Goal: Task Accomplishment & Management: Complete application form

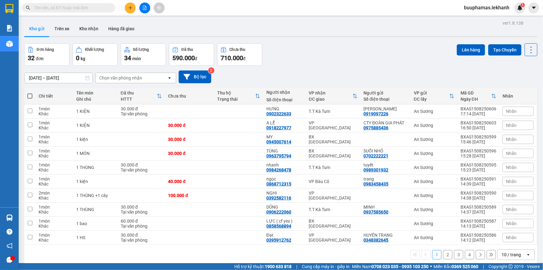
click at [56, 9] on input "text" at bounding box center [70, 7] width 73 height 7
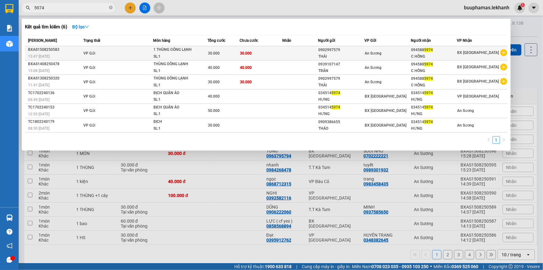
type input "5974"
click at [400, 52] on div "An Sương" at bounding box center [388, 53] width 46 height 7
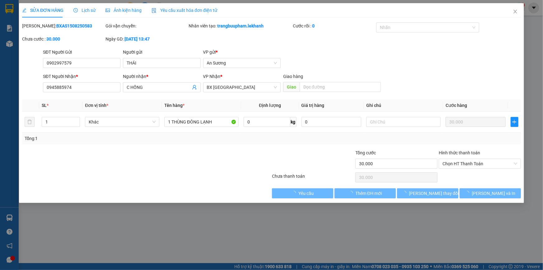
type input "0902997579"
type input "THÁI"
type input "0945885974"
type input "C HỒNG"
type input "30.000"
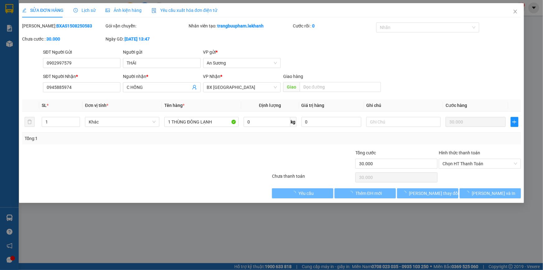
type input "30.000"
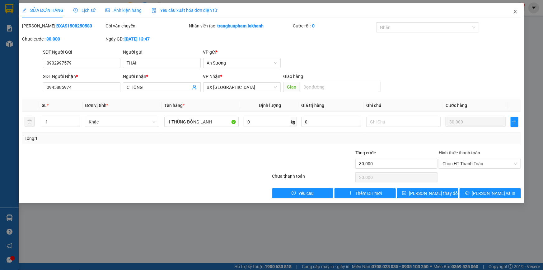
click at [514, 12] on icon "close" at bounding box center [515, 11] width 5 height 5
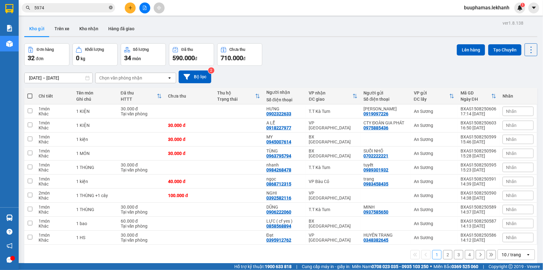
click at [110, 7] on icon "close-circle" at bounding box center [111, 8] width 4 height 4
click at [131, 6] on icon "plus" at bounding box center [130, 8] width 4 height 4
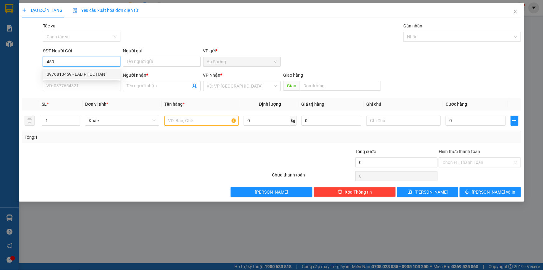
click at [100, 73] on div "0976810459 - LAB PHÚC HÂN" at bounding box center [82, 74] width 70 height 7
type input "0976810459"
type input "LAB PHÚC HÂN"
type input "0338545852"
type input "NK VIỆT MỸ"
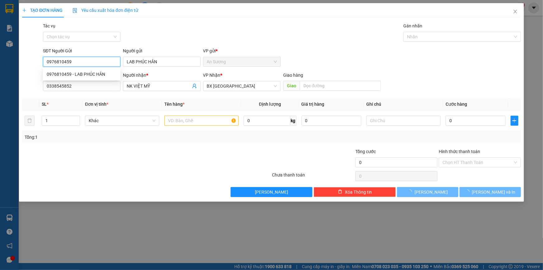
type input "30.000"
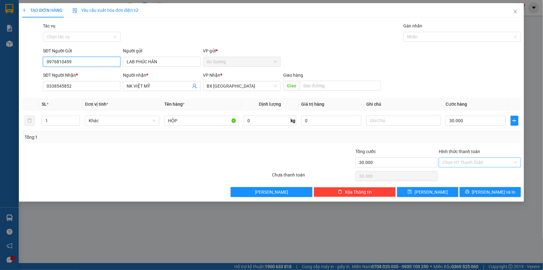
type input "0976810459"
click at [467, 162] on input "Hình thức thanh toán" at bounding box center [478, 161] width 70 height 9
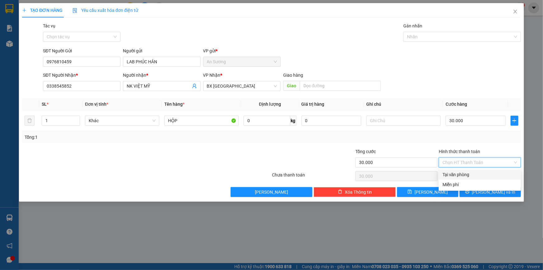
click at [465, 171] on div "Tại văn phòng" at bounding box center [480, 174] width 75 height 7
type input "0"
click at [490, 190] on span "[PERSON_NAME] và In" at bounding box center [494, 191] width 44 height 7
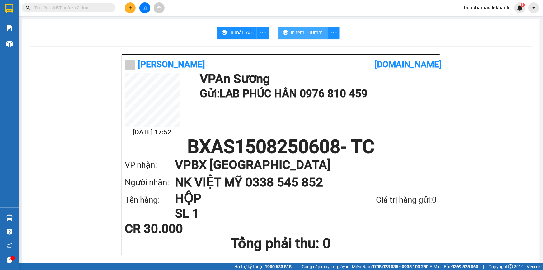
click at [308, 33] on span "In tem 100mm" at bounding box center [307, 33] width 32 height 8
click at [128, 9] on icon "plus" at bounding box center [130, 8] width 4 height 4
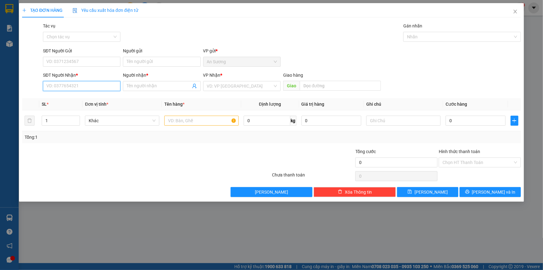
click at [90, 84] on input "SĐT Người Nhận *" at bounding box center [81, 86] width 77 height 10
drag, startPoint x: 75, startPoint y: 100, endPoint x: 86, endPoint y: 99, distance: 11.2
click at [75, 100] on div "0934681379 - huyền" at bounding box center [82, 98] width 70 height 7
type input "0934681379"
type input "huyền"
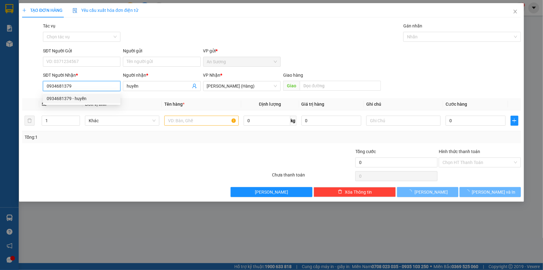
type input "60.000"
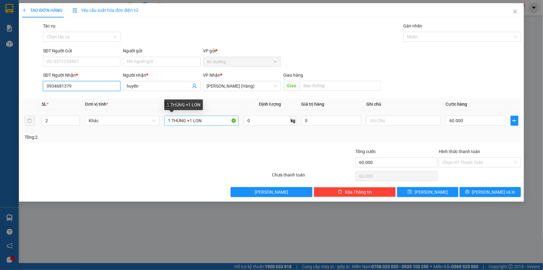
type input "0934681379"
drag, startPoint x: 204, startPoint y: 120, endPoint x: 187, endPoint y: 123, distance: 18.1
click at [187, 123] on input "1 THÙNG +1 LON" at bounding box center [201, 120] width 74 height 10
type input "1 THÙNG"
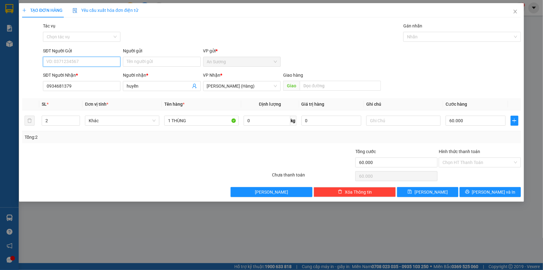
click at [75, 65] on input "SĐT Người Gửi" at bounding box center [81, 62] width 77 height 10
click at [78, 74] on div "0777152699 - c sáu" at bounding box center [82, 74] width 70 height 7
type input "0777152699"
type input "c sáu"
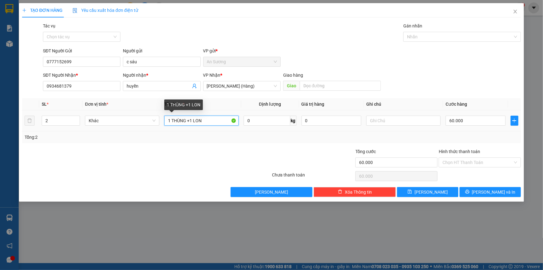
drag, startPoint x: 215, startPoint y: 121, endPoint x: 188, endPoint y: 124, distance: 27.0
click at [188, 124] on input "1 THÙNG +1 LON" at bounding box center [201, 120] width 74 height 10
type input "1 THÙNG"
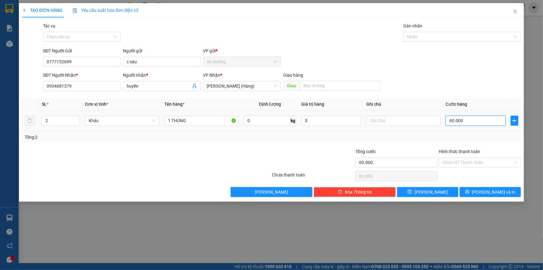
click at [467, 121] on input "60.000" at bounding box center [476, 120] width 60 height 10
type input "5"
type input "50"
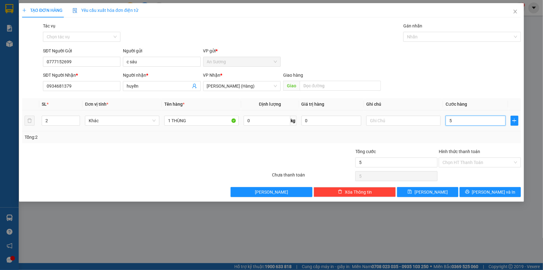
type input "50"
type input "50.000"
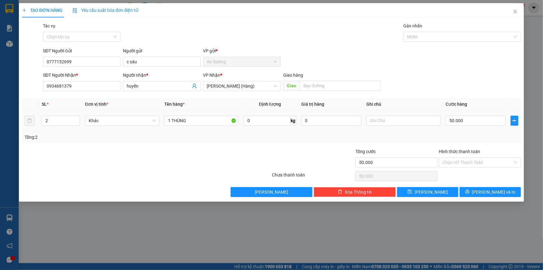
click at [461, 135] on div "Tổng: 2" at bounding box center [272, 137] width 494 height 7
click at [471, 161] on input "Hình thức thanh toán" at bounding box center [478, 161] width 70 height 9
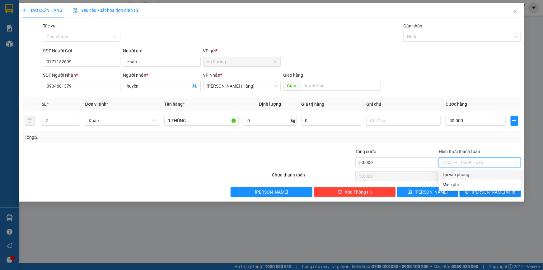
click at [468, 171] on div "Tại văn phòng" at bounding box center [480, 174] width 75 height 7
type input "0"
click at [470, 191] on icon "printer" at bounding box center [467, 191] width 4 height 4
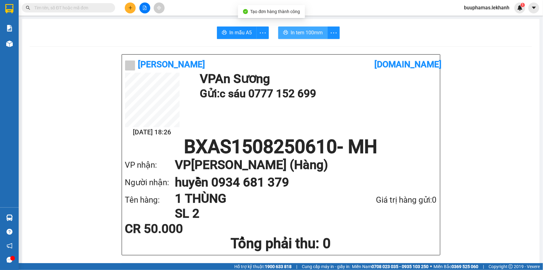
click at [295, 29] on span "In tem 100mm" at bounding box center [307, 33] width 32 height 8
click at [129, 9] on icon "plus" at bounding box center [130, 8] width 4 height 4
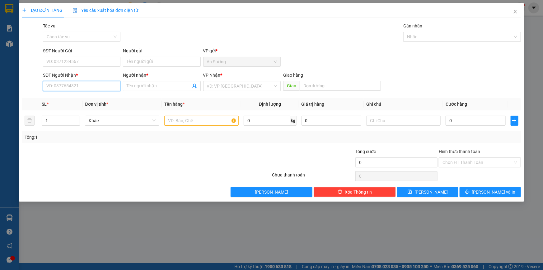
click at [93, 83] on input "SĐT Người Nhận *" at bounding box center [81, 86] width 77 height 10
click at [96, 102] on div "0939663996 - ANH THIỆN" at bounding box center [81, 98] width 77 height 10
type input "0939663996"
type input "ANH THIỆN"
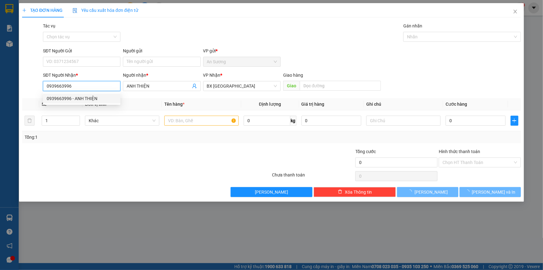
type input "30.000"
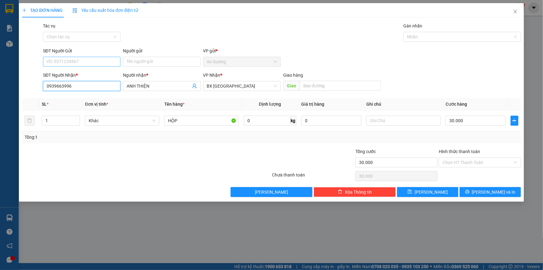
type input "0939663996"
click at [87, 63] on input "SĐT Người Gửi" at bounding box center [81, 62] width 77 height 10
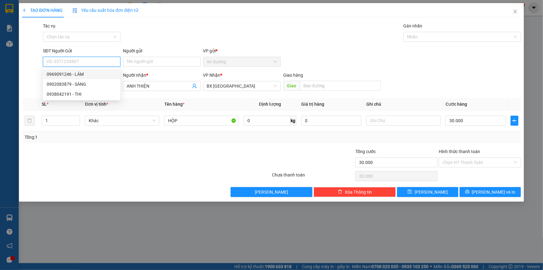
click at [78, 74] on div "0969091246 - LÂM" at bounding box center [82, 74] width 70 height 7
type input "0969091246"
type input "LÂM"
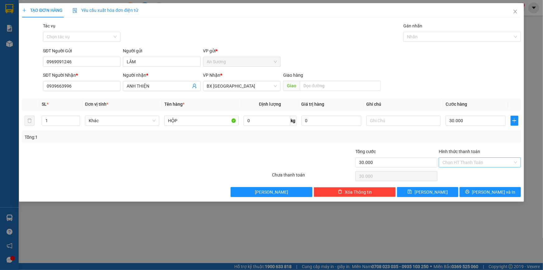
click at [473, 158] on input "Hình thức thanh toán" at bounding box center [478, 161] width 70 height 9
click at [467, 176] on div "Tại văn phòng" at bounding box center [480, 174] width 75 height 7
type input "0"
click at [476, 190] on button "[PERSON_NAME] và In" at bounding box center [490, 192] width 61 height 10
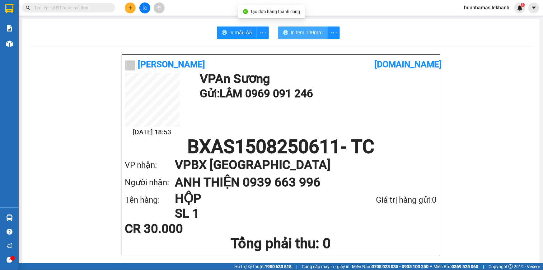
click at [297, 34] on span "In tem 100mm" at bounding box center [307, 33] width 32 height 8
